Goal: Task Accomplishment & Management: Complete application form

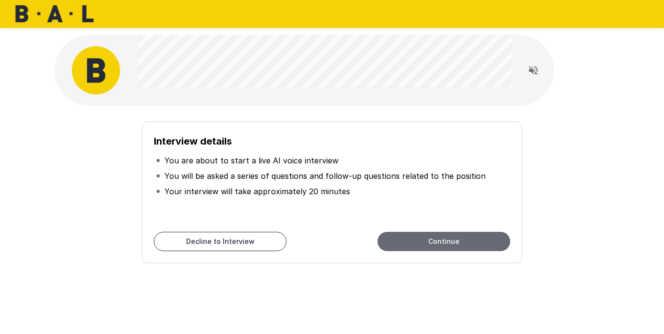
click at [413, 241] on button "Continue" at bounding box center [443, 241] width 133 height 19
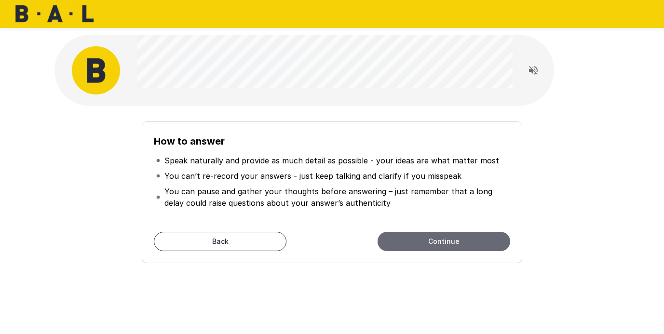
click at [413, 241] on button "Continue" at bounding box center [443, 241] width 133 height 19
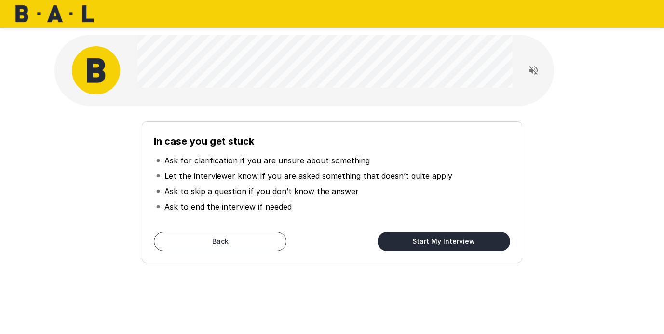
click at [413, 241] on button "Start My Interview" at bounding box center [443, 241] width 133 height 19
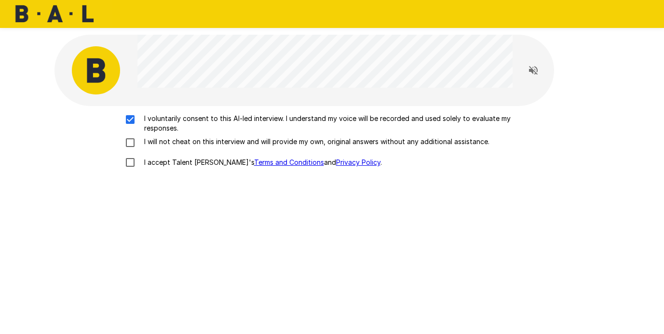
click at [135, 135] on div "I voluntarily consent to this AI-led interview. I understand my voice will be r…" at bounding box center [332, 143] width 548 height 59
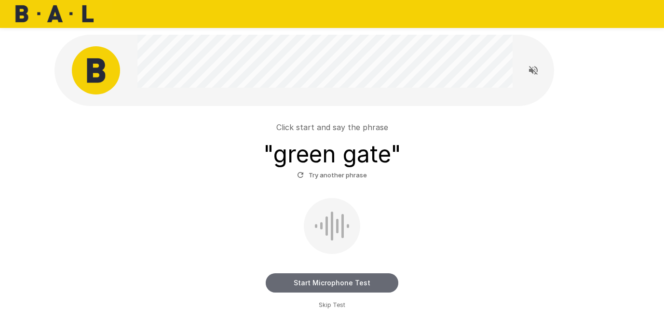
click at [337, 280] on button "Start Microphone Test" at bounding box center [332, 282] width 133 height 19
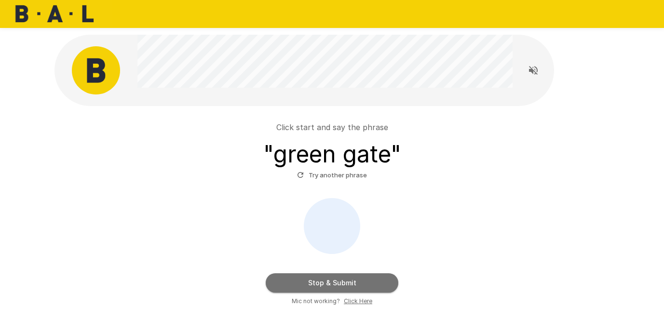
click at [353, 281] on button "Stop & Submit" at bounding box center [332, 282] width 133 height 19
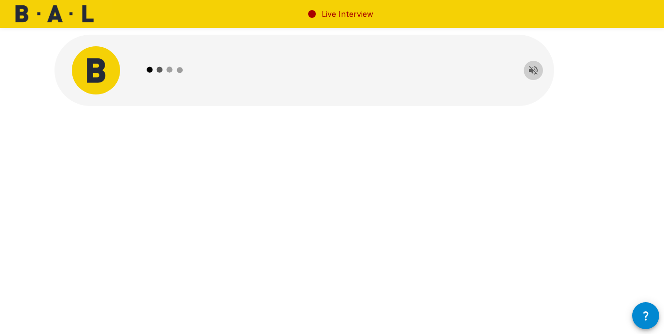
click at [533, 68] on icon "Read questions aloud" at bounding box center [533, 71] width 12 height 12
click at [643, 314] on icon "button" at bounding box center [646, 316] width 12 height 12
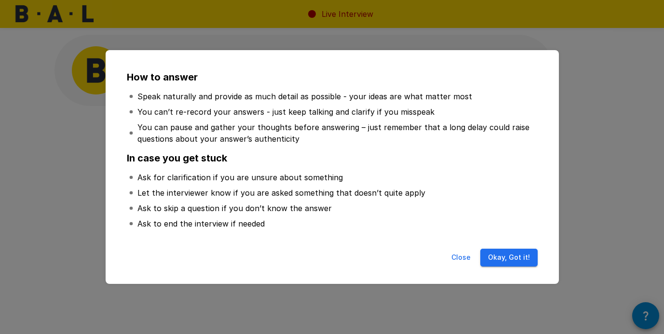
click at [517, 265] on button "Okay, Got it!" at bounding box center [508, 258] width 57 height 18
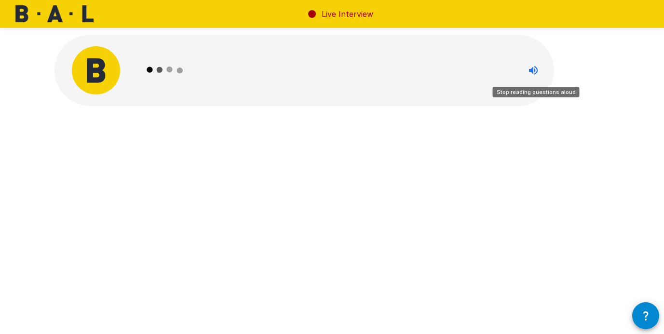
click at [535, 69] on icon "Stop reading questions aloud" at bounding box center [533, 71] width 12 height 12
click at [535, 69] on icon "Read questions aloud" at bounding box center [533, 71] width 12 height 12
click at [530, 58] on div at bounding box center [532, 70] width 41 height 48
click at [530, 67] on icon "Read questions aloud" at bounding box center [533, 71] width 12 height 12
click at [641, 312] on icon "button" at bounding box center [646, 316] width 12 height 12
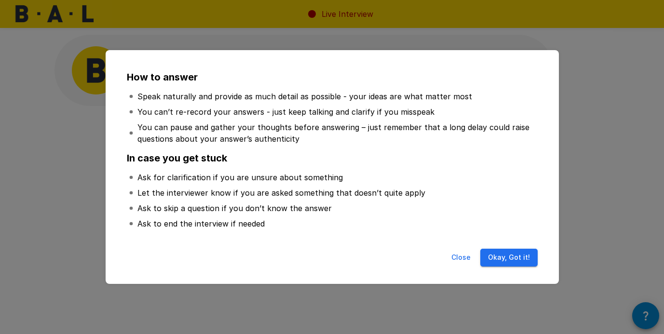
click at [510, 266] on button "Okay, Got it!" at bounding box center [508, 258] width 57 height 18
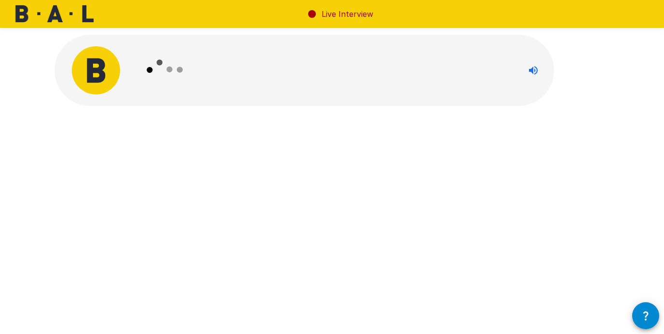
click at [154, 66] on icon at bounding box center [165, 70] width 56 height 56
click at [100, 76] on img at bounding box center [96, 70] width 48 height 48
click at [538, 70] on icon "Stop reading questions aloud" at bounding box center [533, 71] width 12 height 12
click at [538, 70] on icon "Read questions aloud" at bounding box center [533, 71] width 12 height 12
click at [653, 312] on button "button" at bounding box center [645, 315] width 27 height 27
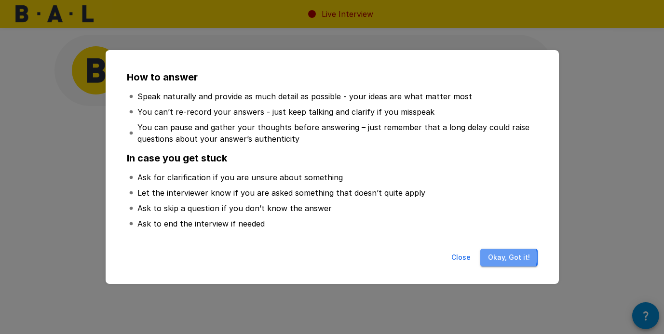
click at [510, 257] on button "Okay, Got it!" at bounding box center [508, 258] width 57 height 18
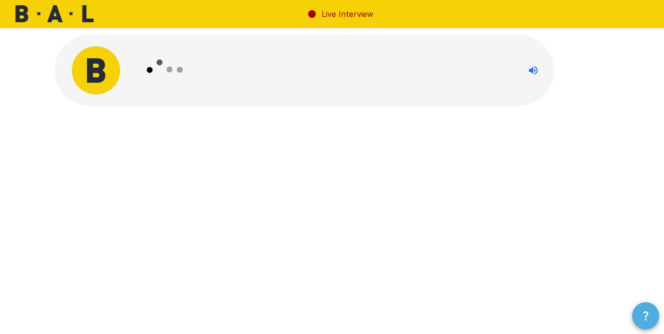
click at [643, 309] on button "button" at bounding box center [645, 315] width 27 height 27
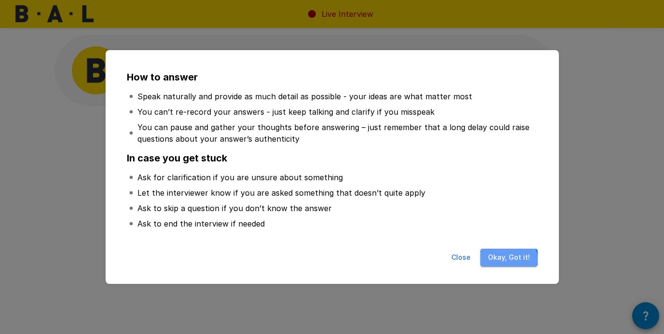
click at [508, 260] on button "Okay, Got it!" at bounding box center [508, 258] width 57 height 18
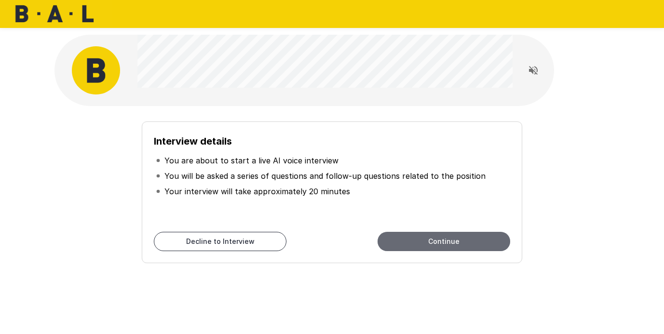
click at [441, 242] on button "Continue" at bounding box center [443, 241] width 133 height 19
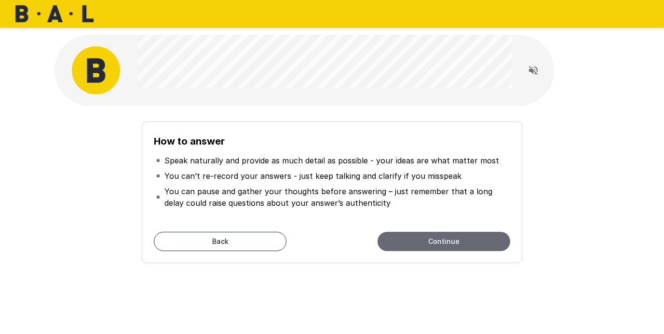
click at [441, 242] on button "Continue" at bounding box center [443, 241] width 133 height 19
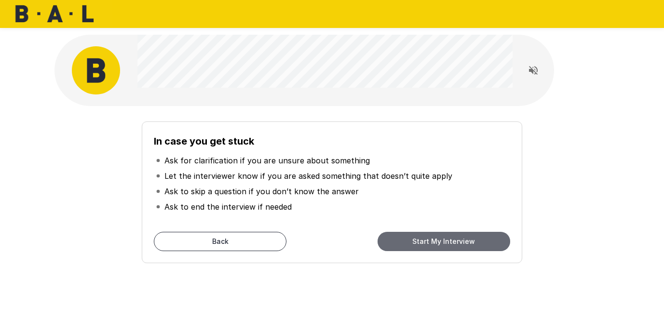
click at [441, 242] on button "Start My Interview" at bounding box center [443, 241] width 133 height 19
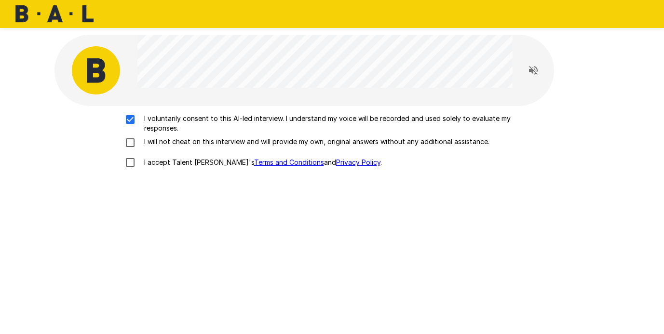
click at [130, 134] on div "I voluntarily consent to this AI-led interview. I understand my voice will be r…" at bounding box center [332, 143] width 548 height 59
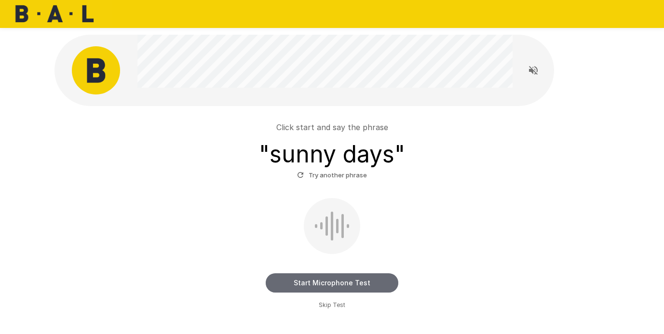
click at [348, 283] on button "Start Microphone Test" at bounding box center [332, 282] width 133 height 19
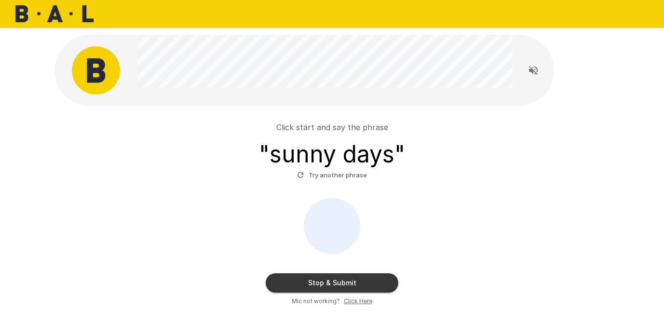
click at [348, 283] on button "Stop & Submit" at bounding box center [332, 282] width 133 height 19
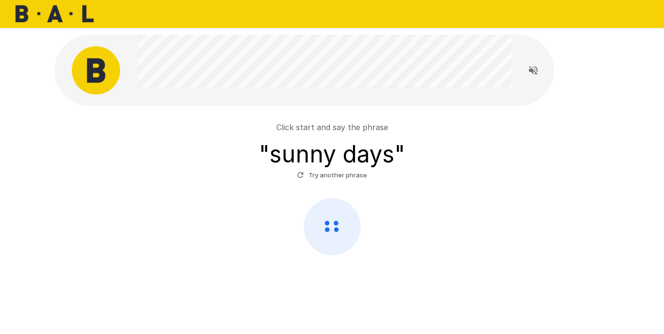
scroll to position [2, 0]
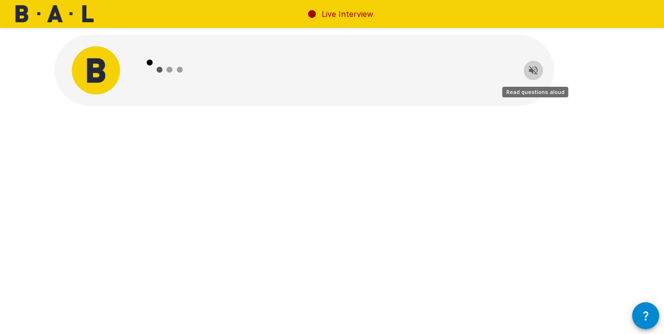
click at [539, 74] on button "Read questions aloud" at bounding box center [533, 70] width 19 height 19
click at [539, 66] on button "Stop reading questions aloud" at bounding box center [533, 70] width 19 height 19
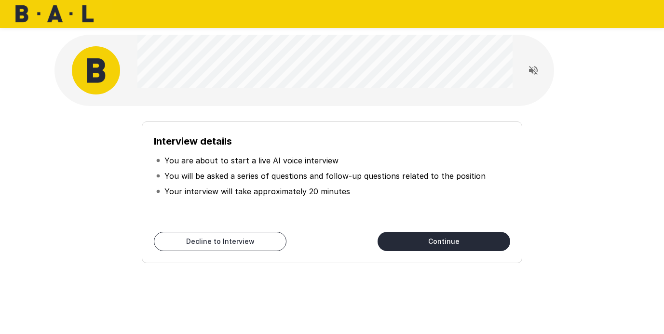
click at [429, 240] on button "Continue" at bounding box center [443, 241] width 133 height 19
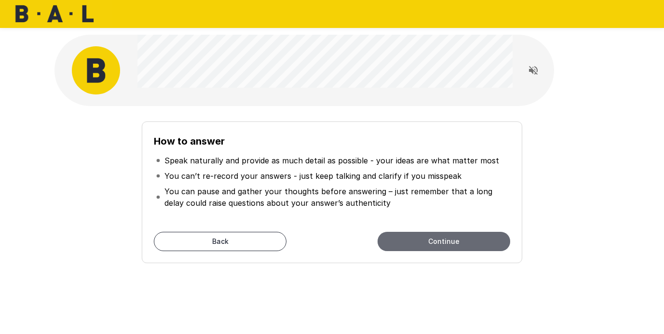
click at [427, 236] on button "Continue" at bounding box center [443, 241] width 133 height 19
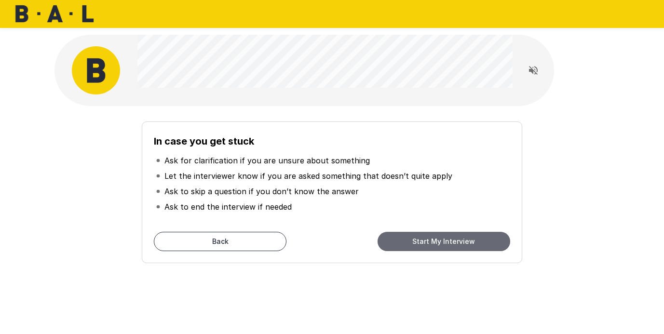
click at [428, 235] on button "Start My Interview" at bounding box center [443, 241] width 133 height 19
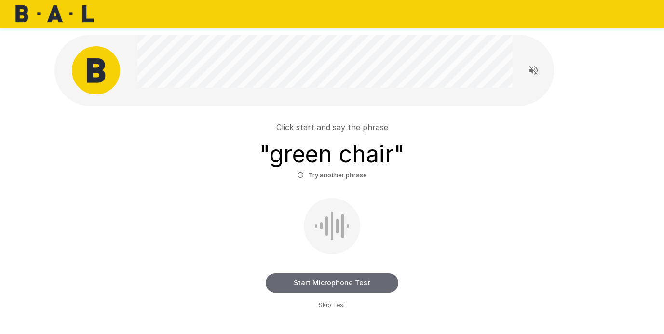
click at [342, 283] on button "Start Microphone Test" at bounding box center [332, 282] width 133 height 19
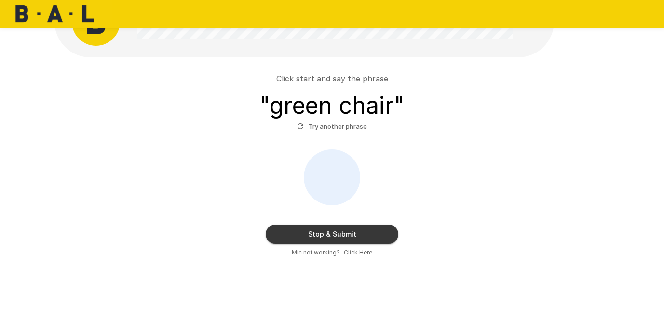
scroll to position [38, 0]
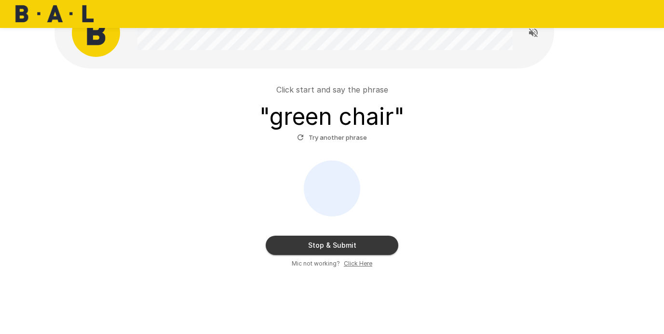
click at [382, 250] on button "Stop & Submit" at bounding box center [332, 245] width 133 height 19
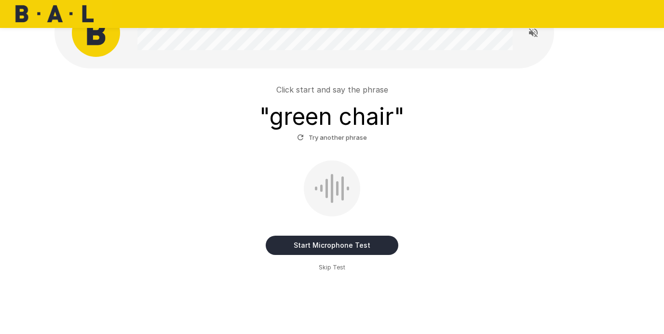
scroll to position [2, 0]
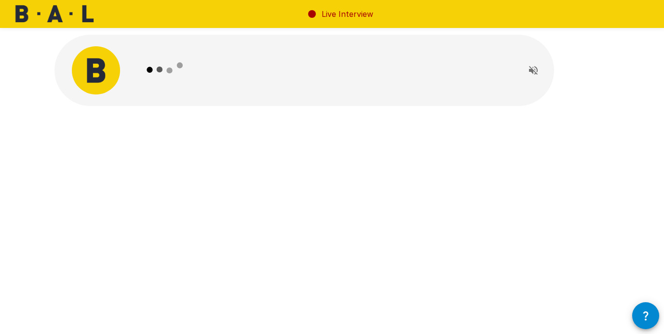
click at [542, 65] on div at bounding box center [533, 70] width 19 height 19
click at [534, 70] on icon "Read questions aloud" at bounding box center [533, 71] width 12 height 12
